Goal: Information Seeking & Learning: Learn about a topic

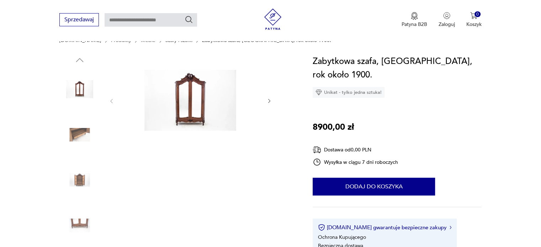
click at [186, 85] on img at bounding box center [190, 100] width 137 height 91
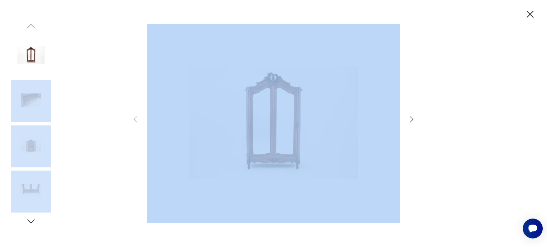
drag, startPoint x: 418, startPoint y: 117, endPoint x: 409, endPoint y: 120, distance: 10.2
click at [409, 120] on div at bounding box center [273, 123] width 547 height 247
click at [409, 120] on icon "button" at bounding box center [411, 119] width 9 height 9
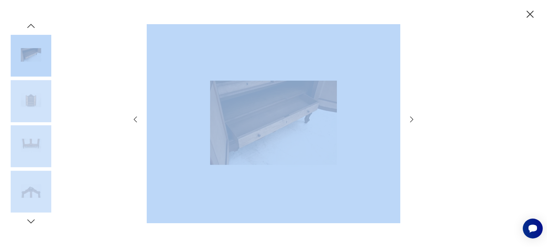
click at [329, 169] on img at bounding box center [273, 123] width 253 height 198
click at [442, 88] on div at bounding box center [273, 123] width 547 height 247
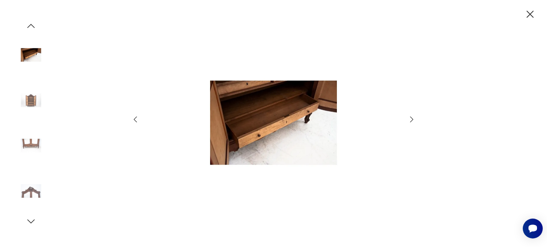
click at [408, 119] on icon "button" at bounding box center [411, 119] width 9 height 9
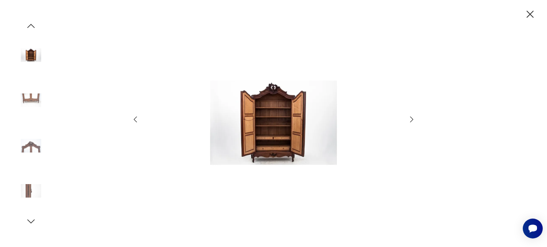
click at [408, 119] on icon "button" at bounding box center [411, 119] width 9 height 9
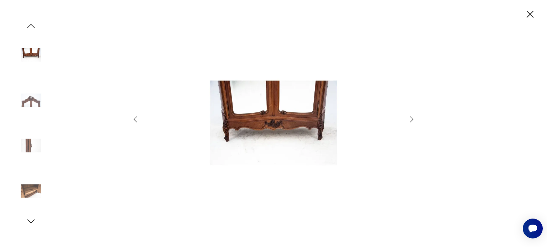
click at [408, 119] on icon "button" at bounding box center [411, 119] width 9 height 9
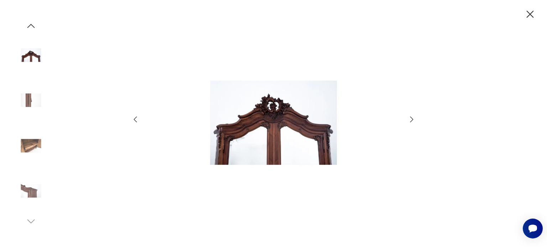
click at [408, 119] on icon "button" at bounding box center [411, 119] width 9 height 9
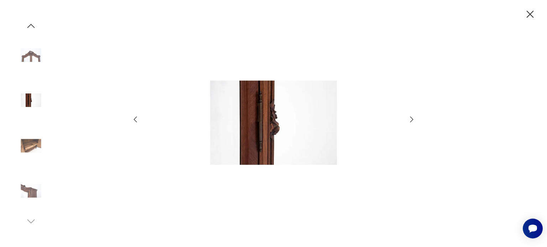
click at [408, 119] on icon "button" at bounding box center [411, 119] width 9 height 9
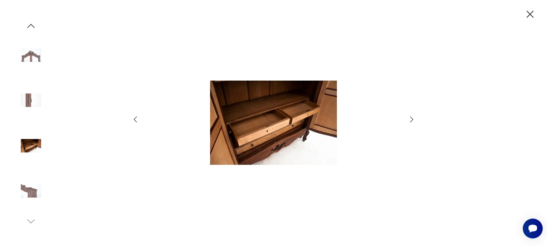
click at [529, 19] on icon "button" at bounding box center [529, 14] width 12 height 12
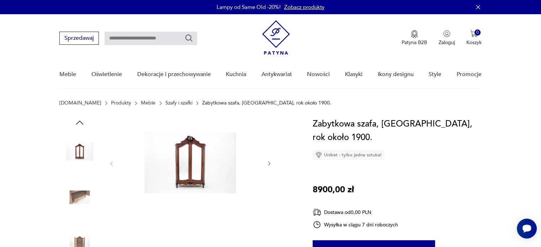
click at [165, 102] on link "Szafy i szafki" at bounding box center [178, 103] width 27 height 6
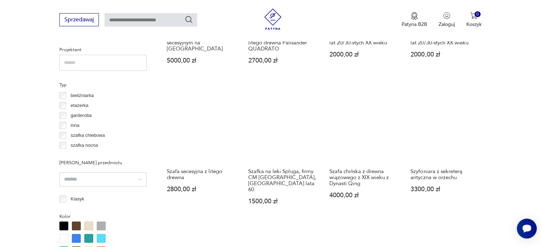
scroll to position [505, 0]
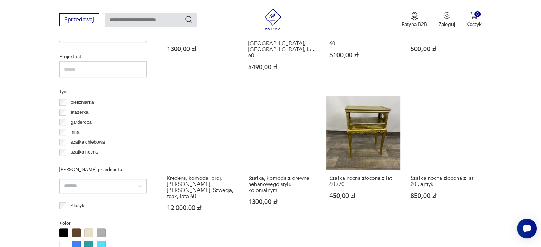
scroll to position [501, 0]
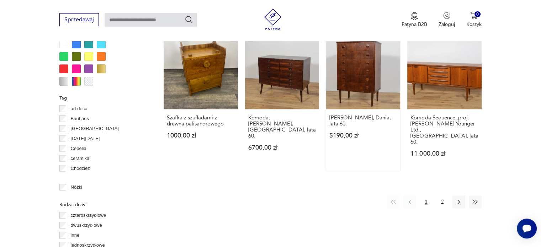
scroll to position [703, 0]
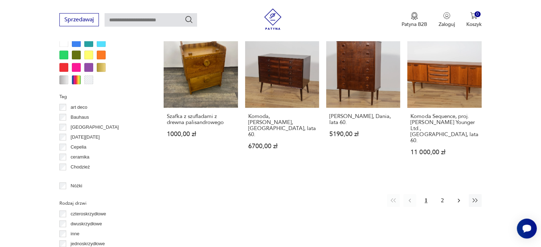
click at [458, 197] on icon "button" at bounding box center [458, 200] width 7 height 7
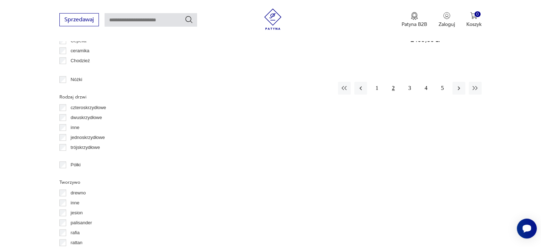
scroll to position [809, 0]
click at [459, 85] on icon "button" at bounding box center [458, 88] width 7 height 7
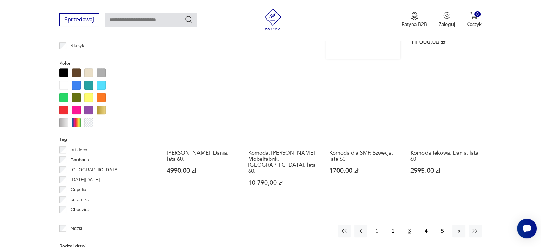
scroll to position [659, 0]
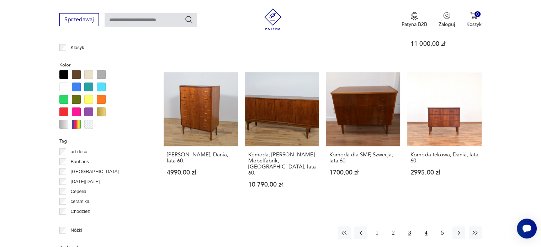
click at [426, 227] on button "4" at bounding box center [426, 233] width 13 height 13
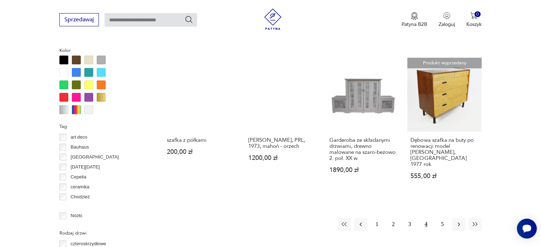
scroll to position [676, 0]
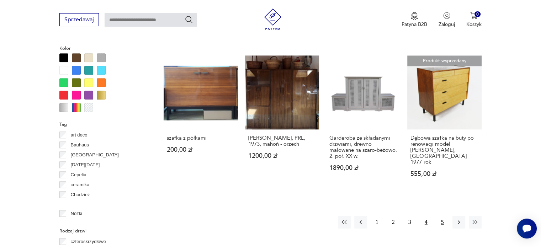
click at [442, 216] on button "5" at bounding box center [442, 222] width 13 height 13
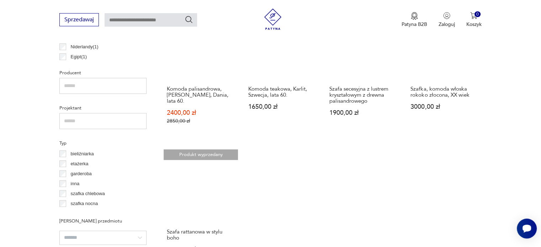
scroll to position [449, 0]
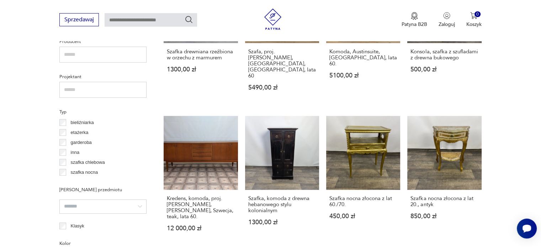
scroll to position [481, 0]
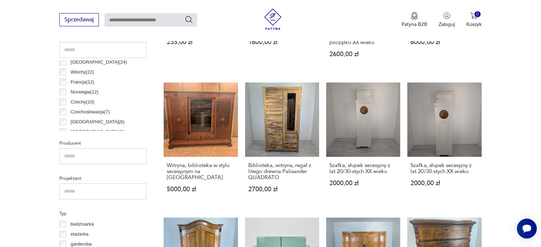
scroll to position [39, 0]
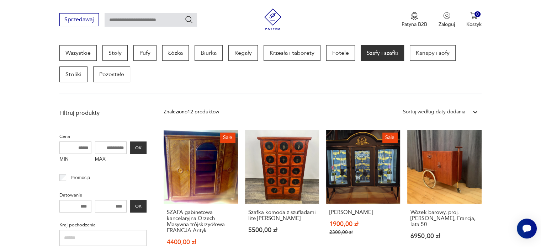
scroll to position [189, 0]
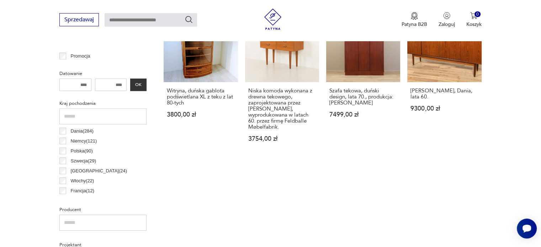
scroll to position [316, 0]
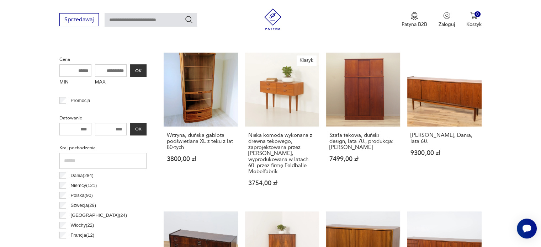
scroll to position [267, 0]
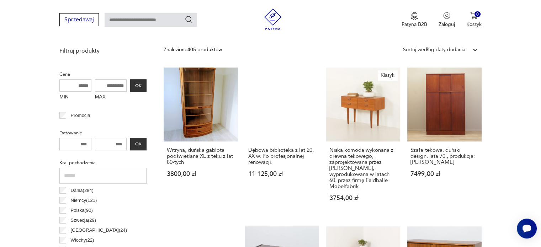
scroll to position [265, 0]
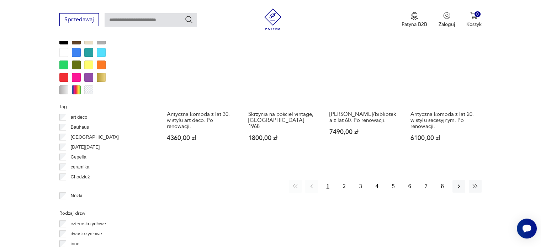
scroll to position [696, 0]
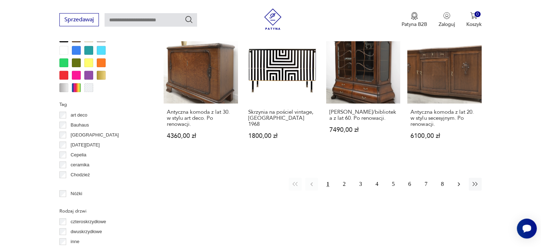
click at [454, 181] on button "button" at bounding box center [459, 184] width 13 height 13
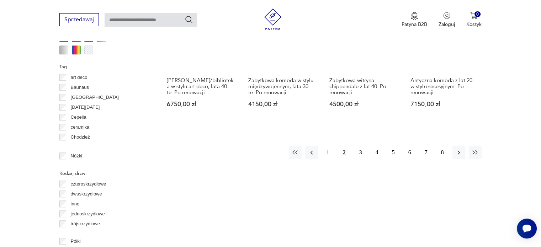
scroll to position [737, 0]
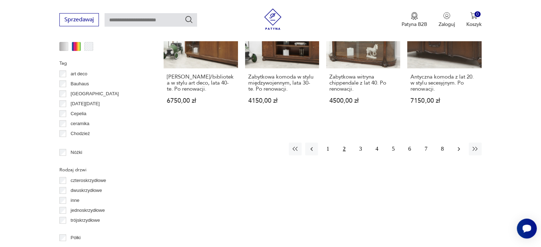
click at [457, 146] on icon "button" at bounding box center [458, 149] width 7 height 7
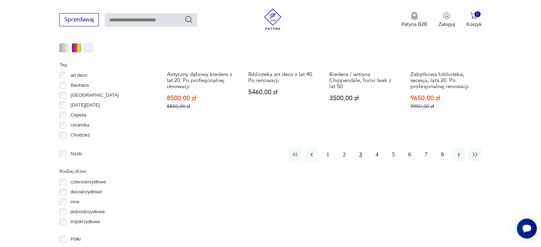
scroll to position [736, 0]
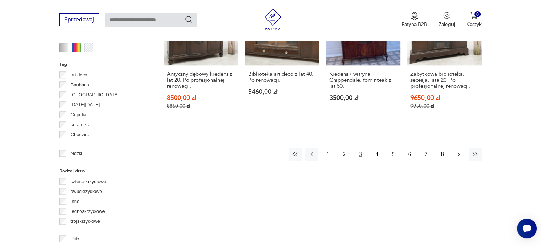
click at [457, 151] on icon "button" at bounding box center [458, 154] width 7 height 7
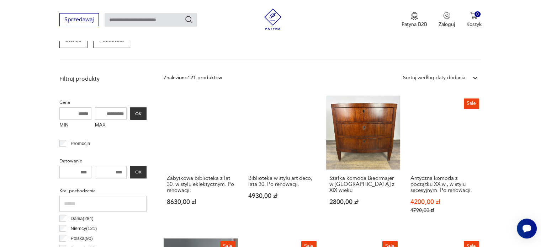
scroll to position [225, 0]
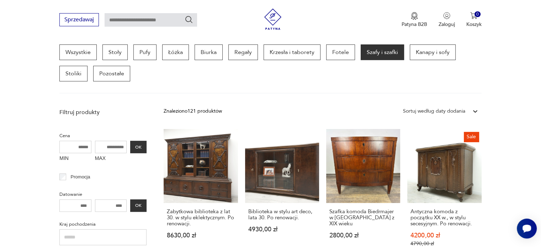
scroll to position [189, 0]
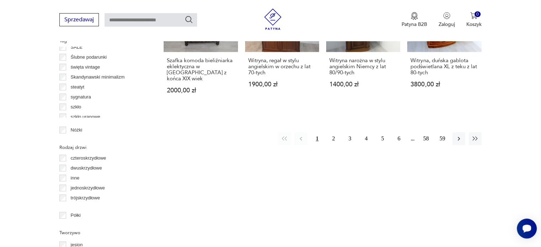
scroll to position [761, 0]
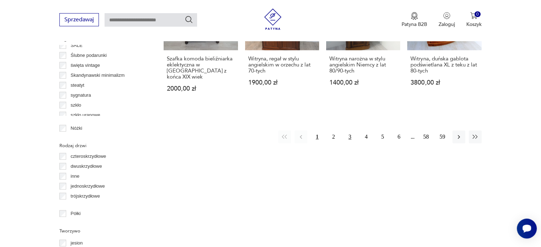
click at [351, 131] on button "3" at bounding box center [350, 137] width 13 height 13
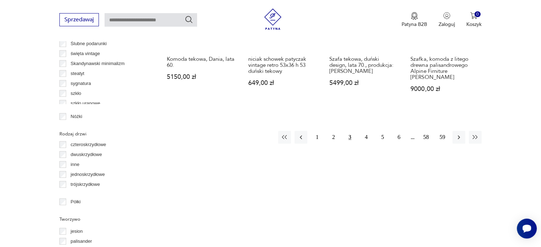
scroll to position [774, 0]
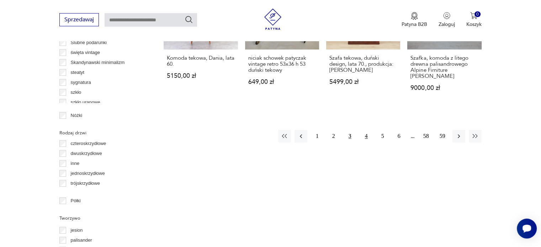
click at [369, 130] on button "4" at bounding box center [366, 136] width 13 height 13
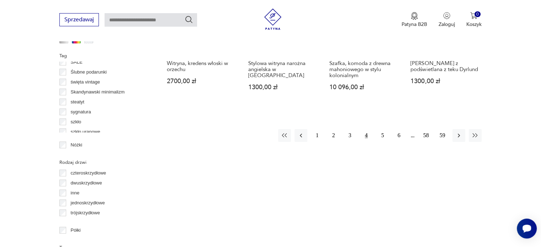
scroll to position [748, 0]
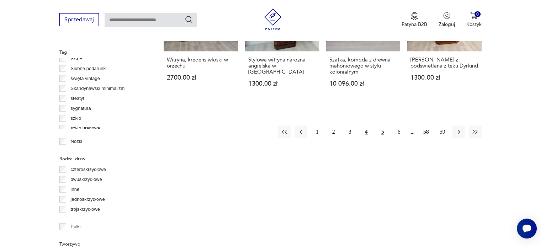
click at [381, 132] on button "5" at bounding box center [382, 132] width 13 height 13
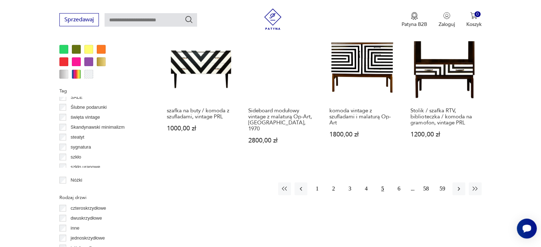
scroll to position [755, 0]
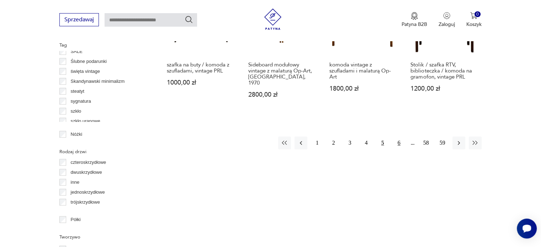
click at [399, 137] on button "6" at bounding box center [399, 143] width 13 height 13
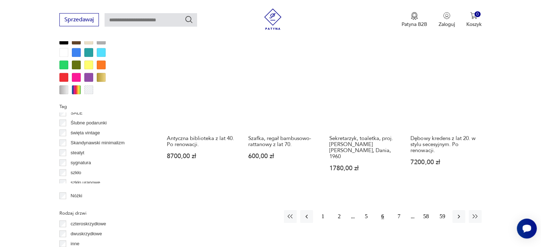
scroll to position [694, 0]
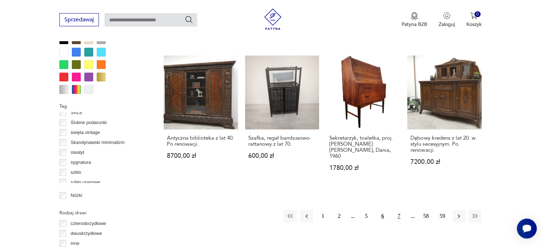
click at [399, 210] on button "7" at bounding box center [399, 216] width 13 height 13
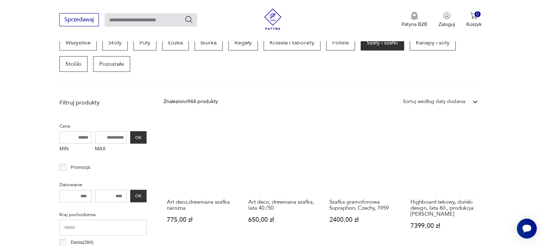
scroll to position [189, 0]
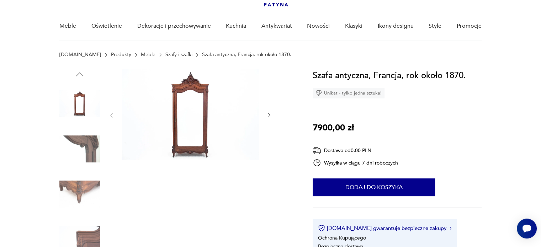
scroll to position [50, 0]
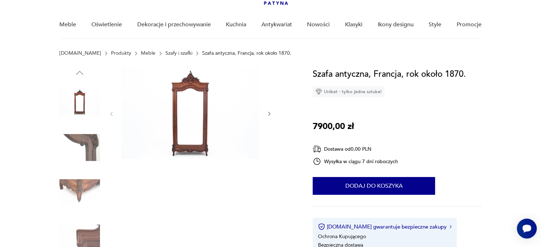
click at [270, 115] on icon "button" at bounding box center [270, 114] width 6 height 6
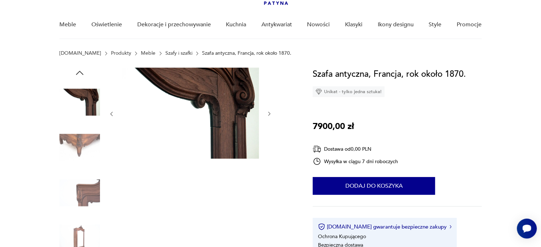
click at [270, 115] on icon "button" at bounding box center [270, 114] width 6 height 6
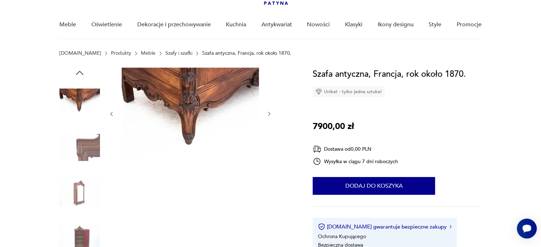
click at [270, 115] on icon "button" at bounding box center [270, 114] width 6 height 6
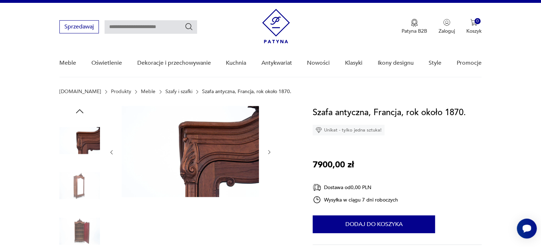
scroll to position [11, 0]
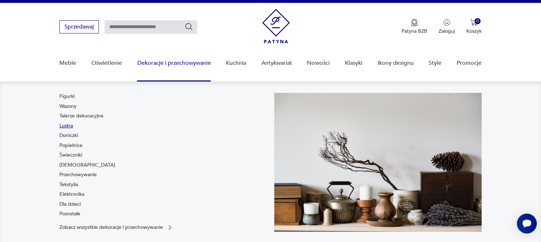
click at [65, 126] on link "Lustra" at bounding box center [66, 125] width 14 height 7
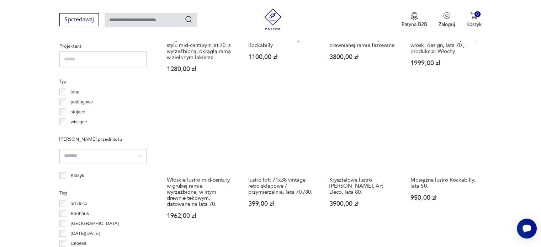
scroll to position [512, 0]
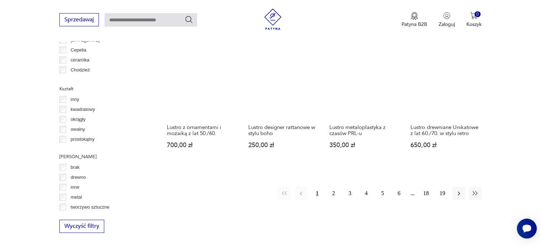
scroll to position [705, 0]
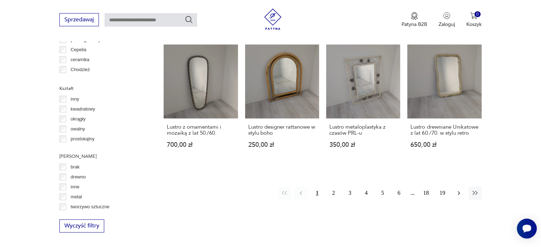
click at [459, 195] on icon "button" at bounding box center [459, 193] width 2 height 4
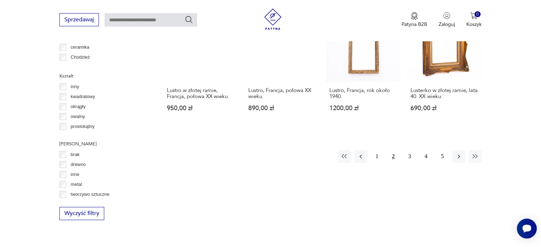
scroll to position [721, 0]
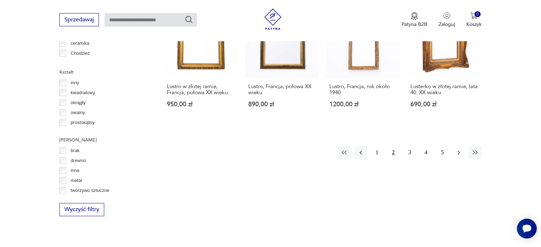
click at [456, 149] on icon "button" at bounding box center [458, 152] width 7 height 7
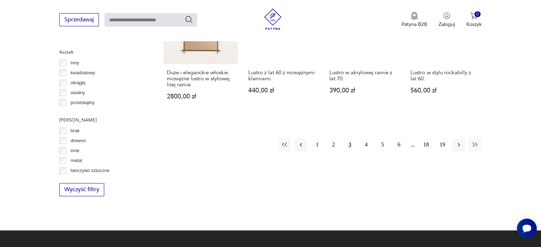
scroll to position [747, 0]
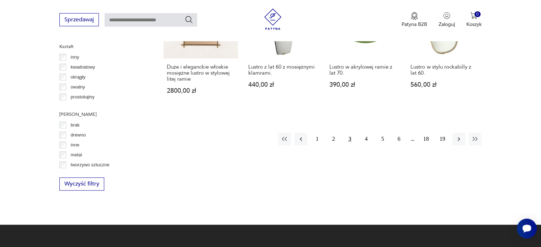
click at [458, 136] on icon "button" at bounding box center [458, 139] width 7 height 7
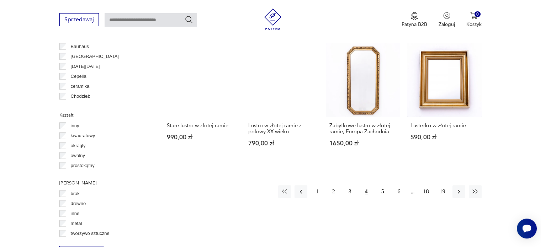
scroll to position [679, 0]
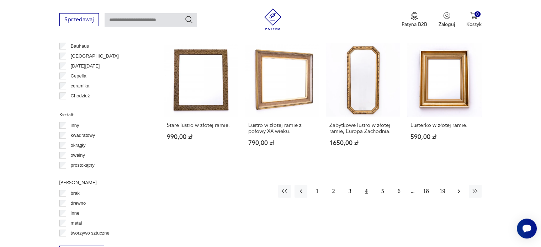
click at [457, 188] on icon "button" at bounding box center [458, 191] width 7 height 7
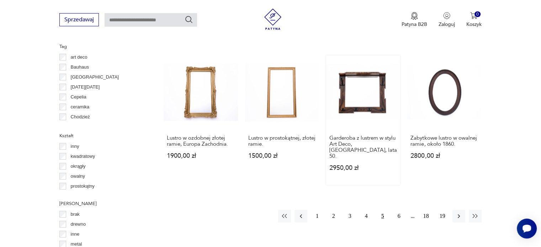
scroll to position [657, 0]
click at [457, 213] on icon "button" at bounding box center [458, 216] width 7 height 7
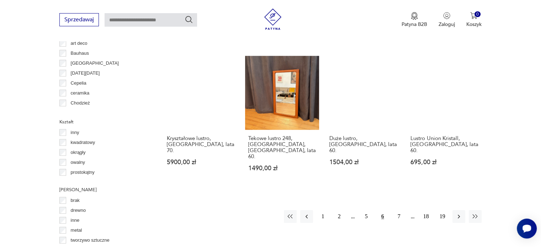
scroll to position [671, 0]
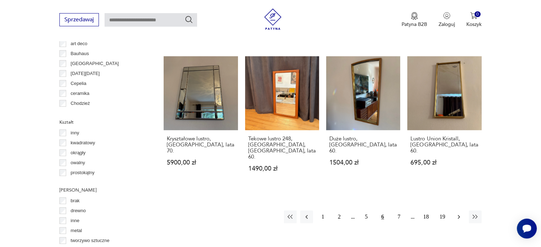
click at [456, 213] on icon "button" at bounding box center [458, 216] width 7 height 7
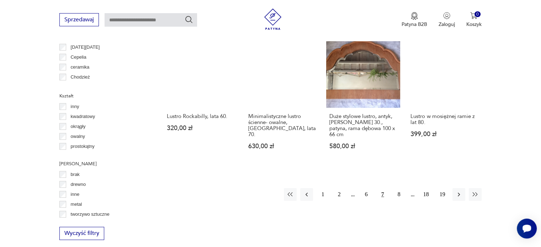
scroll to position [698, 0]
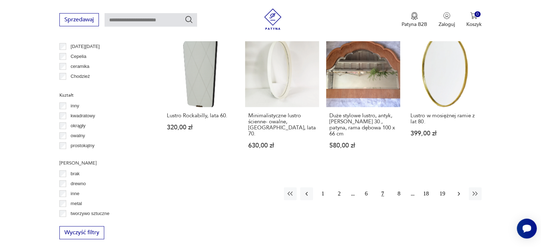
click at [457, 190] on icon "button" at bounding box center [458, 193] width 7 height 7
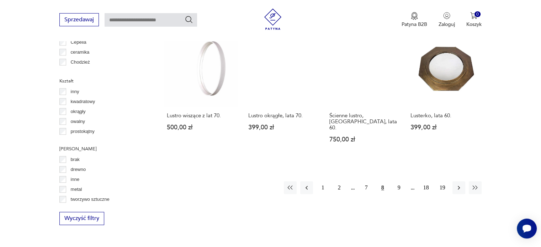
scroll to position [706, 0]
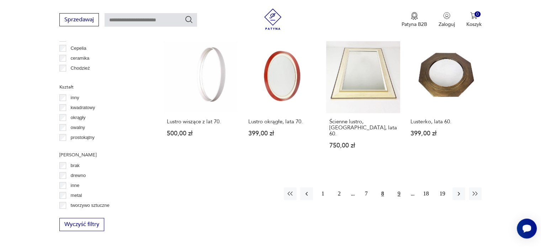
click at [397, 188] on button "9" at bounding box center [399, 194] width 13 height 13
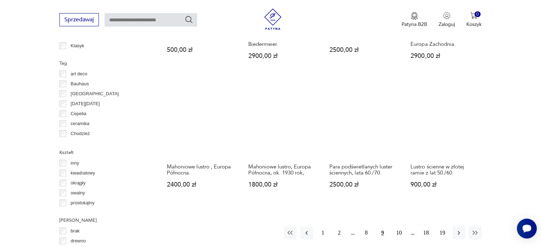
scroll to position [678, 0]
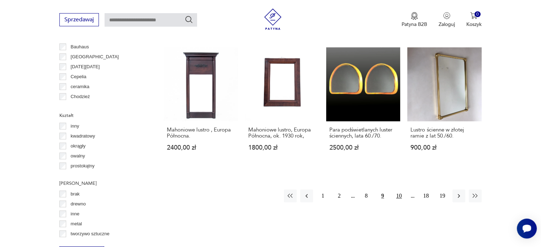
click at [400, 190] on button "10" at bounding box center [399, 196] width 13 height 13
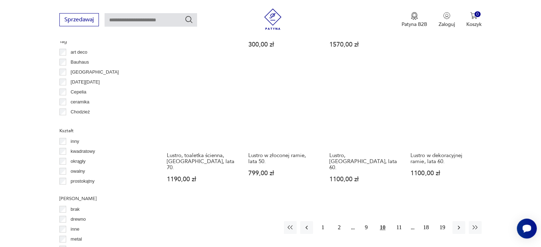
scroll to position [663, 0]
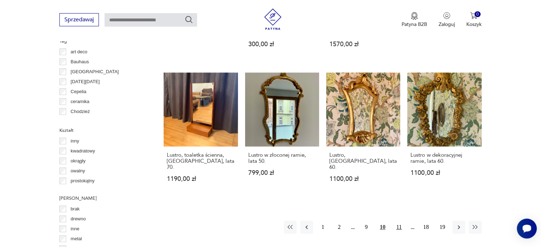
click at [400, 221] on button "11" at bounding box center [399, 227] width 13 height 13
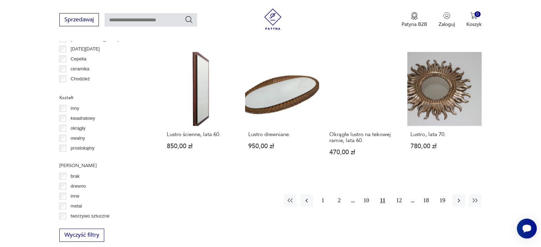
scroll to position [696, 0]
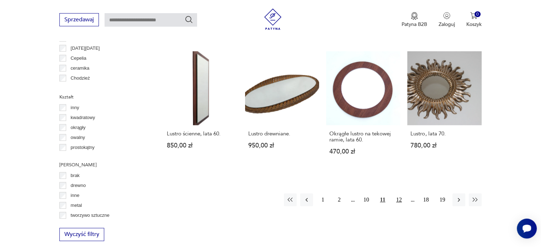
click at [402, 194] on button "12" at bounding box center [399, 200] width 13 height 13
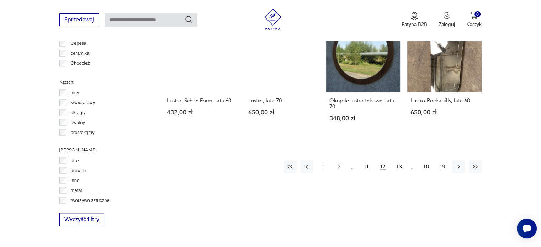
scroll to position [712, 0]
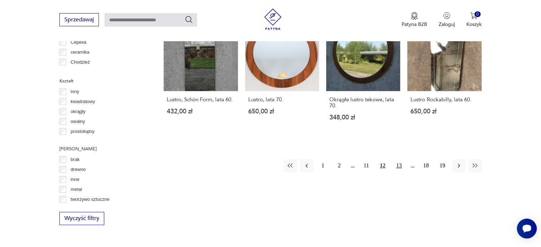
click at [400, 161] on button "13" at bounding box center [399, 165] width 13 height 13
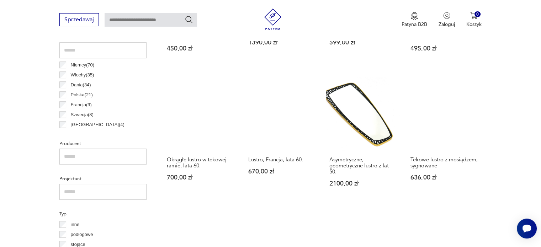
scroll to position [189, 0]
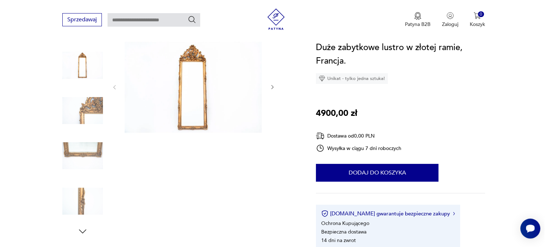
scroll to position [88, 0]
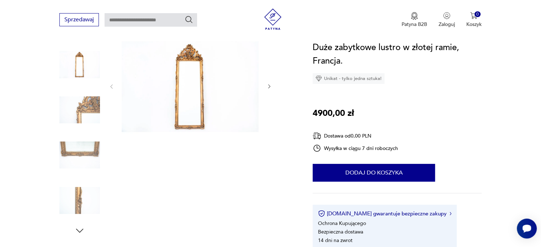
click at [84, 119] on img at bounding box center [79, 110] width 41 height 41
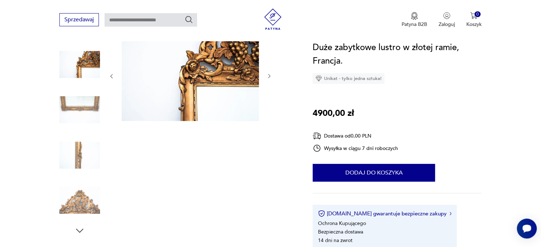
click at [205, 71] on img at bounding box center [190, 75] width 137 height 91
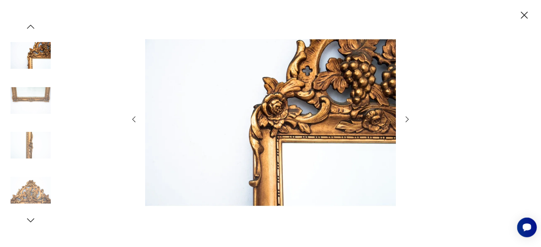
scroll to position [3, 0]
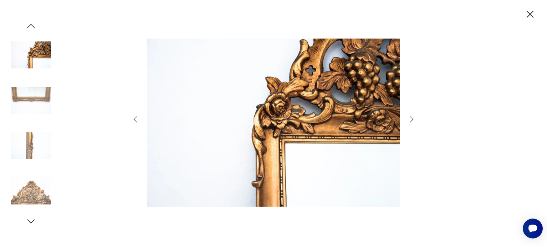
click at [414, 121] on icon "button" at bounding box center [411, 119] width 9 height 9
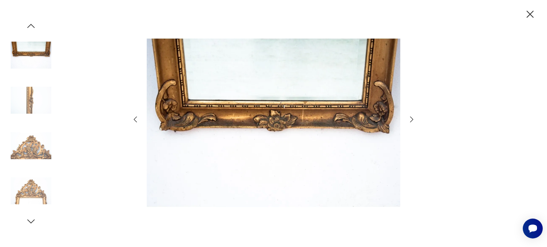
click at [414, 121] on icon "button" at bounding box center [411, 119] width 9 height 9
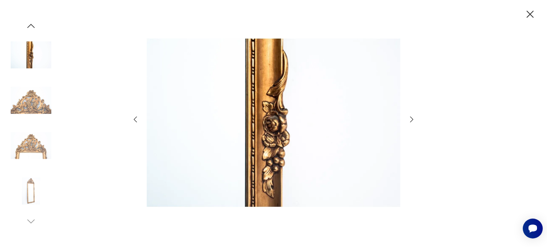
click at [414, 121] on icon "button" at bounding box center [411, 119] width 9 height 9
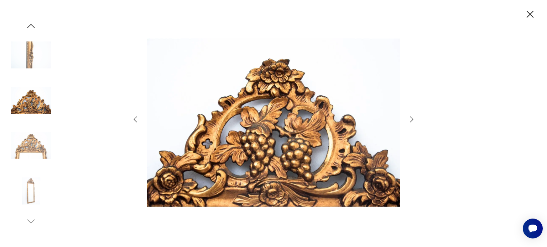
click at [414, 121] on icon "button" at bounding box center [411, 119] width 9 height 9
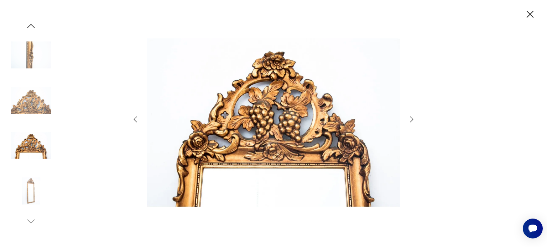
click at [414, 121] on icon "button" at bounding box center [411, 119] width 9 height 9
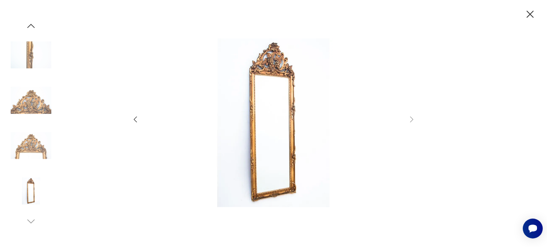
click at [534, 17] on icon "button" at bounding box center [529, 14] width 12 height 12
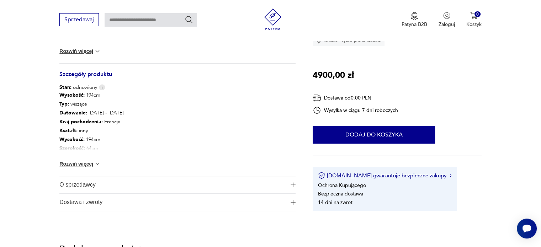
scroll to position [330, 0]
click at [92, 163] on button "Rozwiń więcej" at bounding box center [79, 163] width 41 height 7
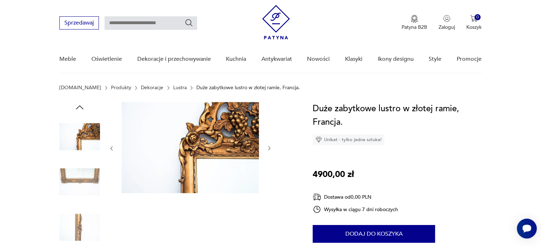
scroll to position [0, 0]
